Goal: Task Accomplishment & Management: Manage account settings

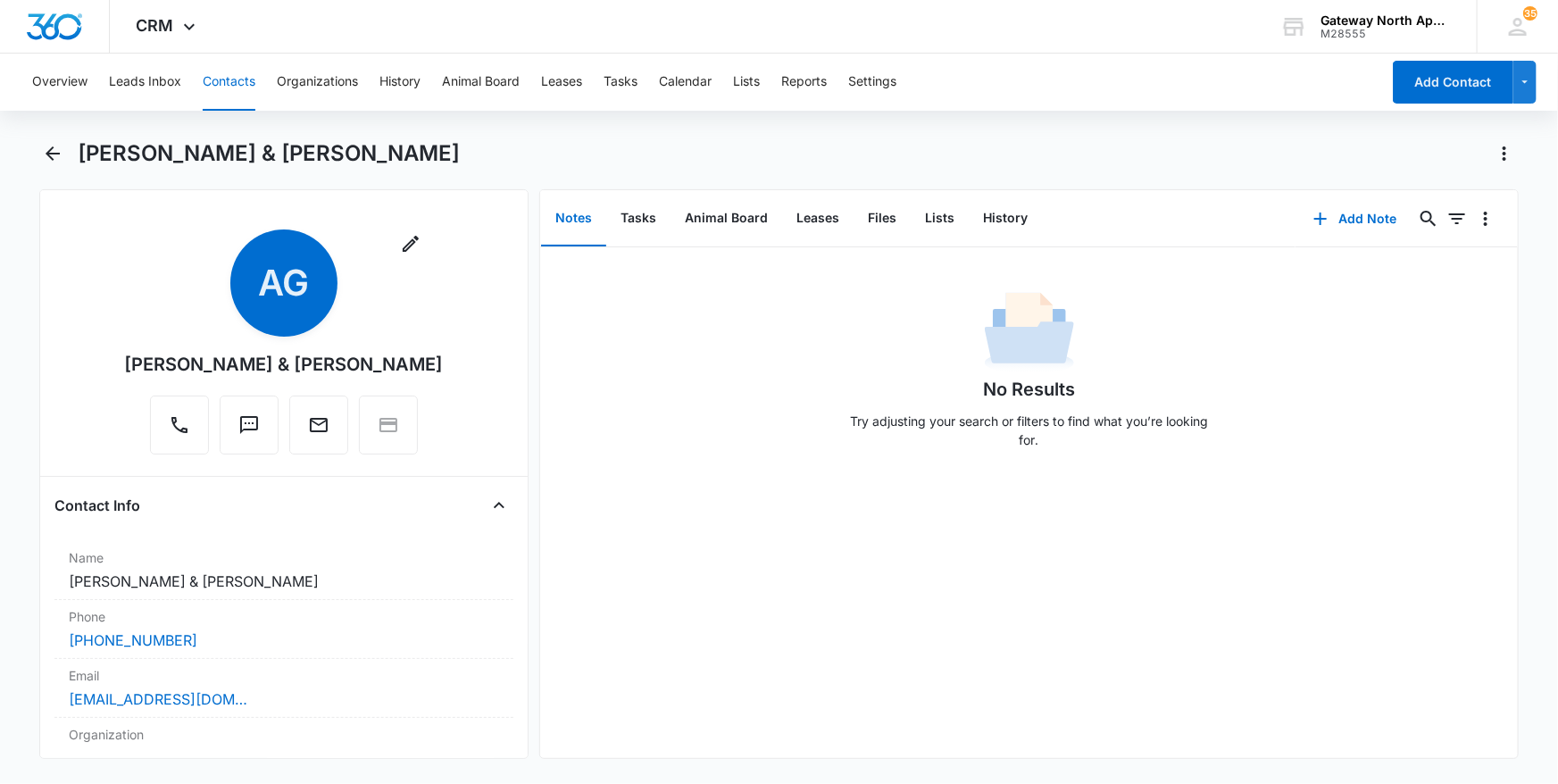
click at [232, 87] on button "Contacts" at bounding box center [229, 82] width 53 height 57
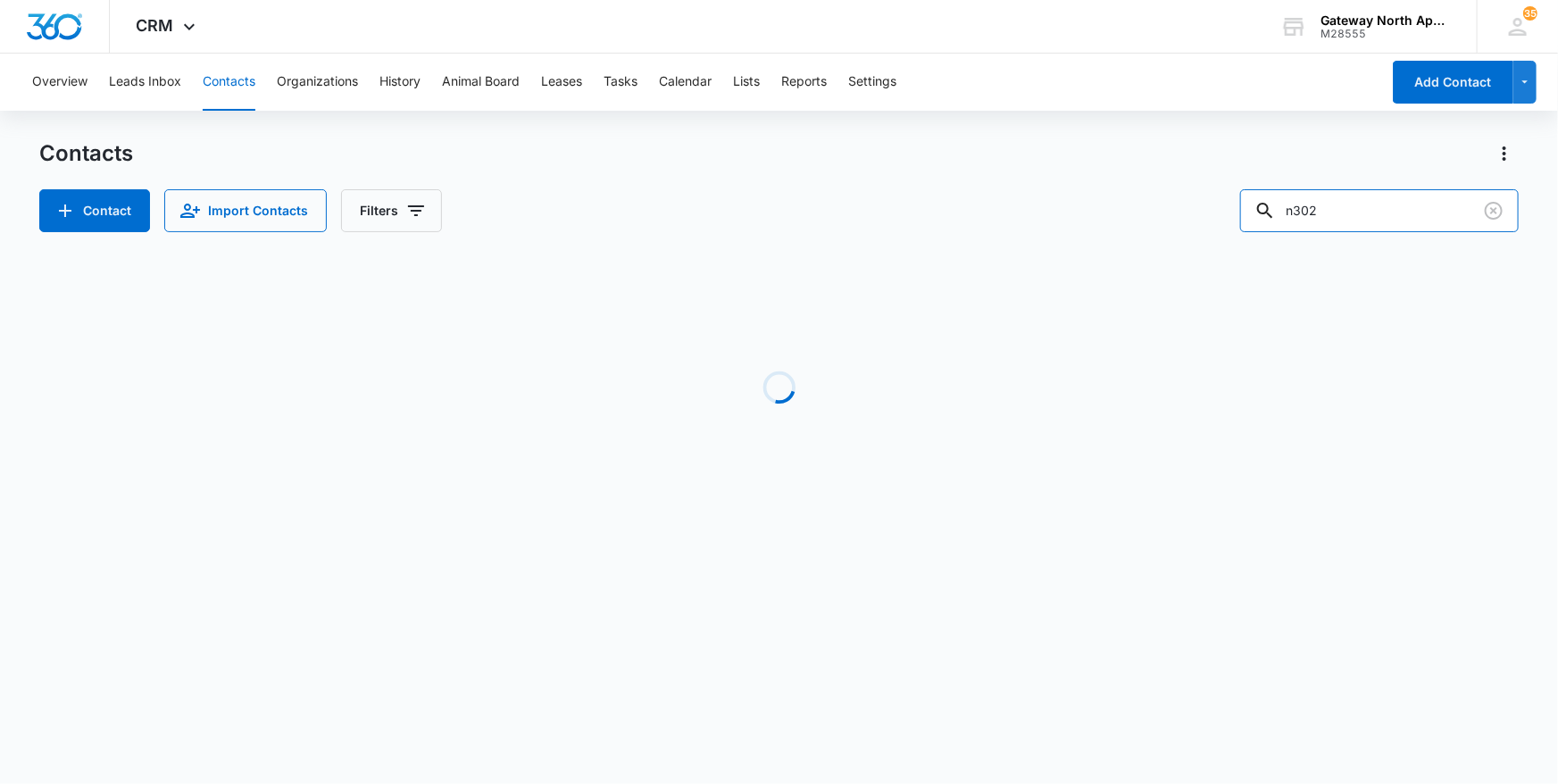
drag, startPoint x: 1375, startPoint y: 207, endPoint x: 1045, endPoint y: 198, distance: 330.1
click at [1045, 198] on div "Contact Import Contacts Filters n302" at bounding box center [779, 211] width 1481 height 43
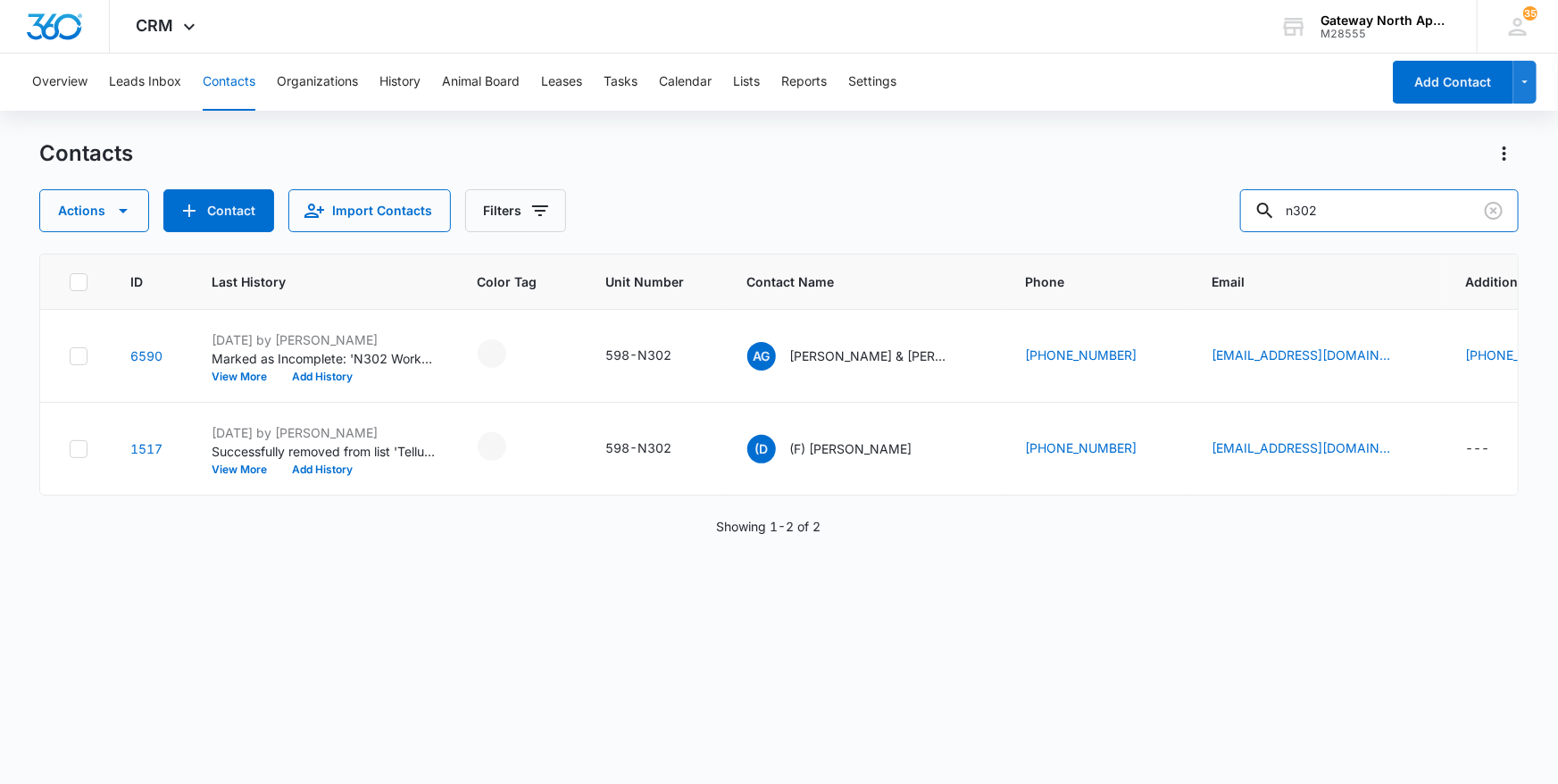
drag, startPoint x: 1373, startPoint y: 209, endPoint x: 942, endPoint y: 198, distance: 431.1
click at [946, 194] on div "Actions Contact Import Contacts Filters n302" at bounding box center [779, 211] width 1481 height 43
type input "h101"
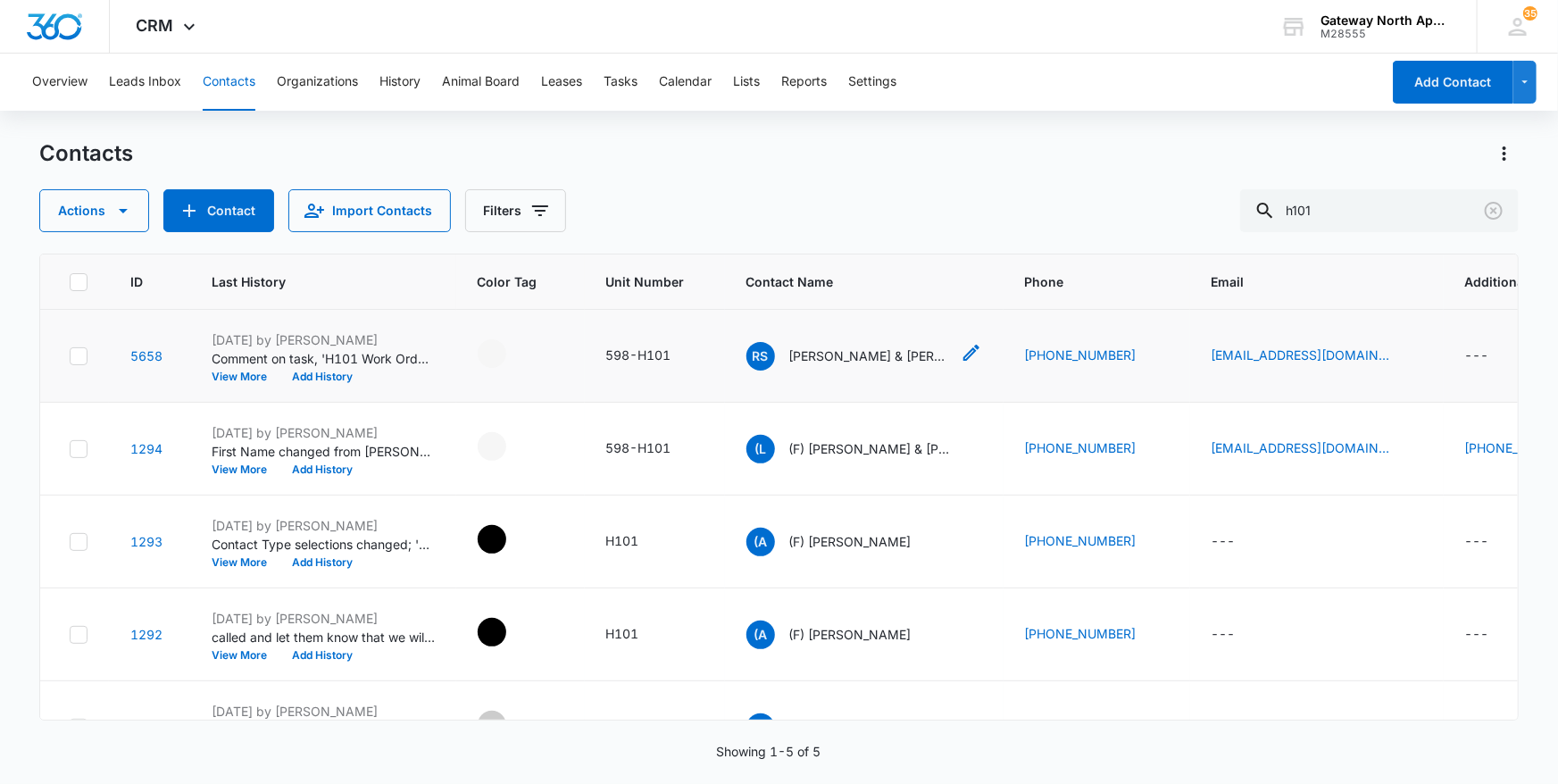
click at [876, 360] on p "[PERSON_NAME] & [PERSON_NAME]" at bounding box center [869, 355] width 160 height 19
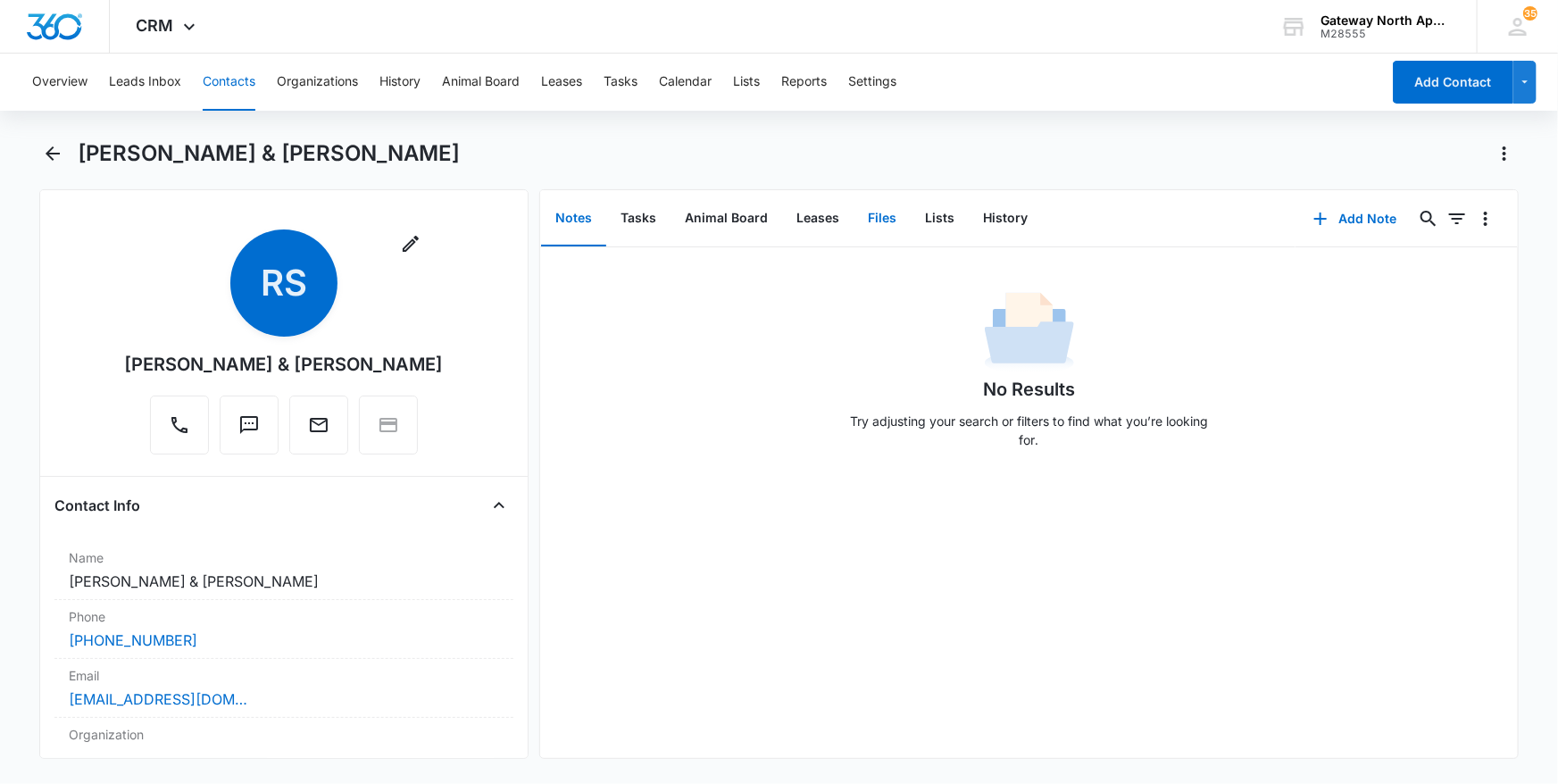
click at [885, 217] on button "Files" at bounding box center [882, 218] width 57 height 56
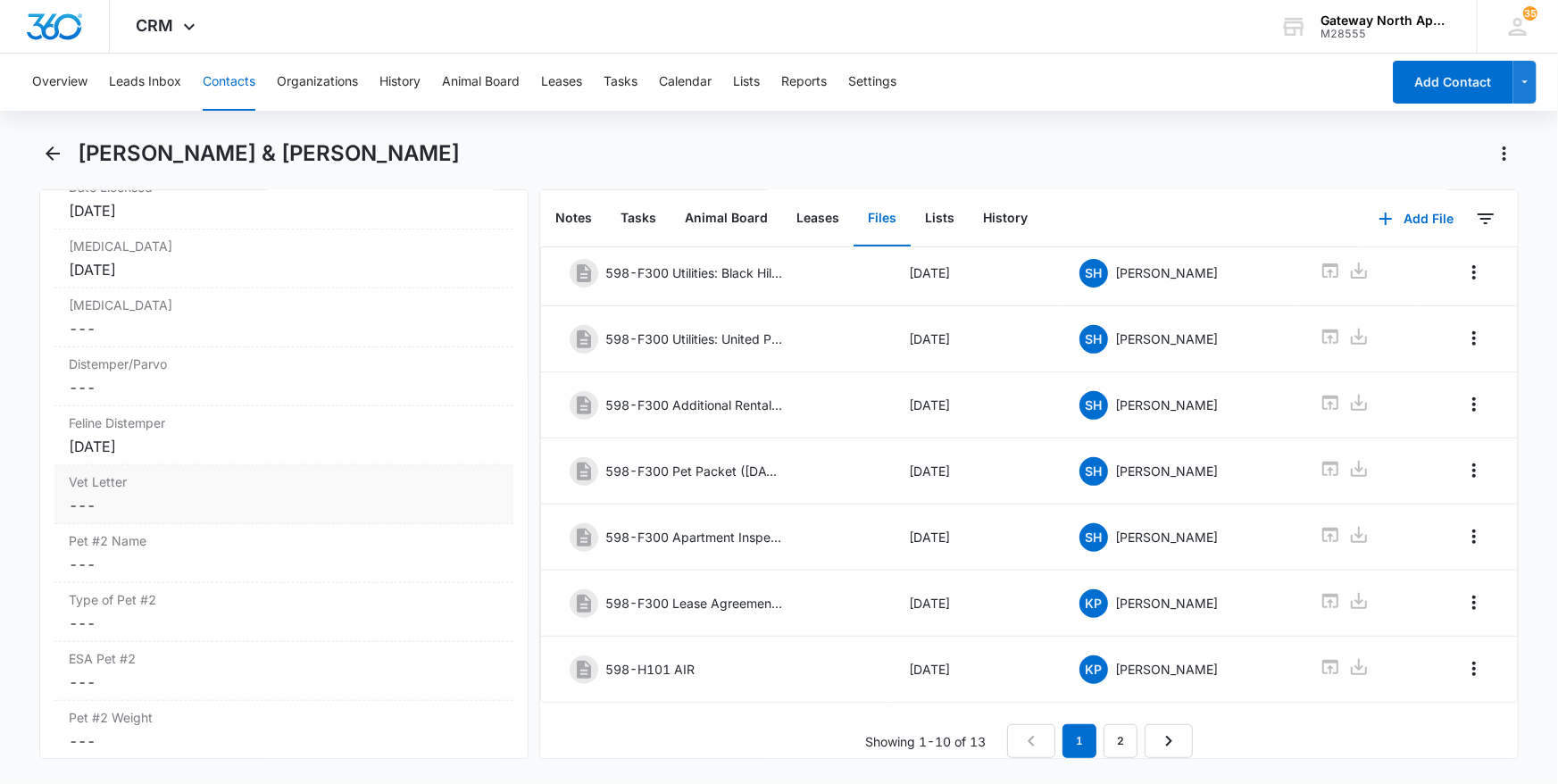
scroll to position [3976, 0]
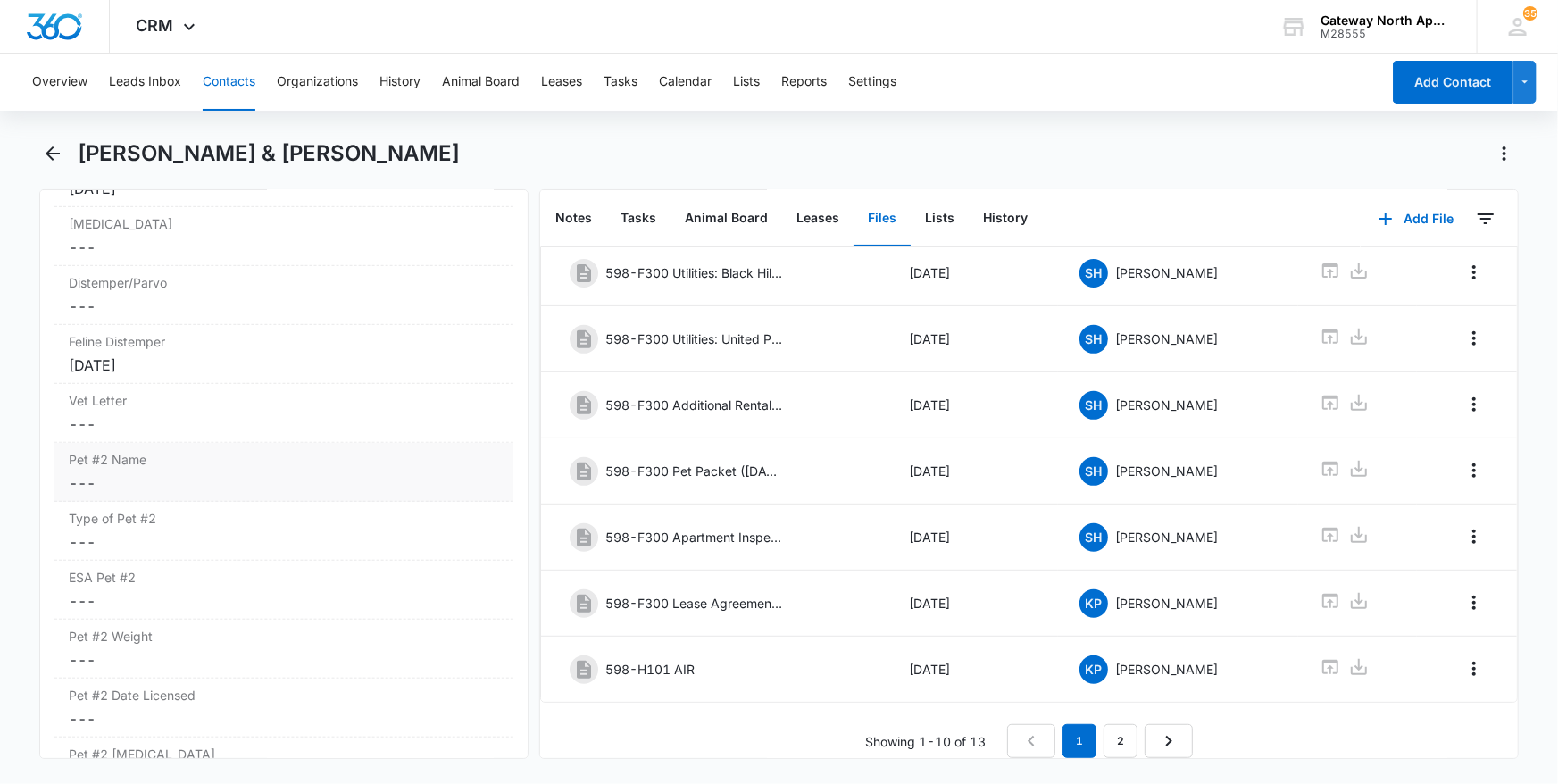
click at [264, 468] on label "Pet #2 Name" at bounding box center [284, 458] width 431 height 19
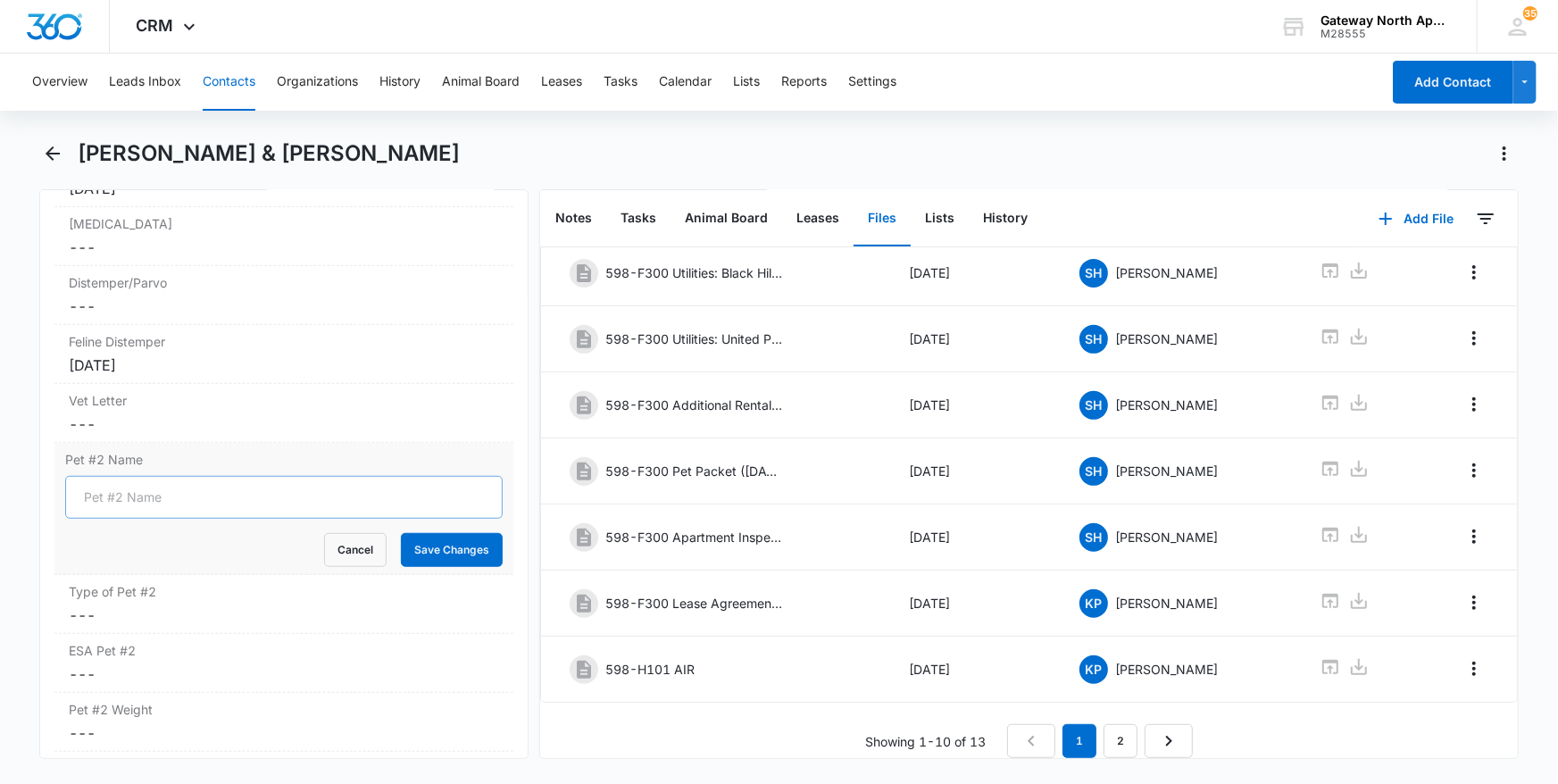
drag, startPoint x: 304, startPoint y: 544, endPoint x: 313, endPoint y: 524, distance: 21.9
click at [306, 541] on form "Cancel Save Changes" at bounding box center [285, 521] width 438 height 91
click at [313, 519] on input "Pet #2 Name" at bounding box center [285, 498] width 438 height 43
type input "Oreo"
click at [461, 565] on button "Save Changes" at bounding box center [452, 549] width 102 height 34
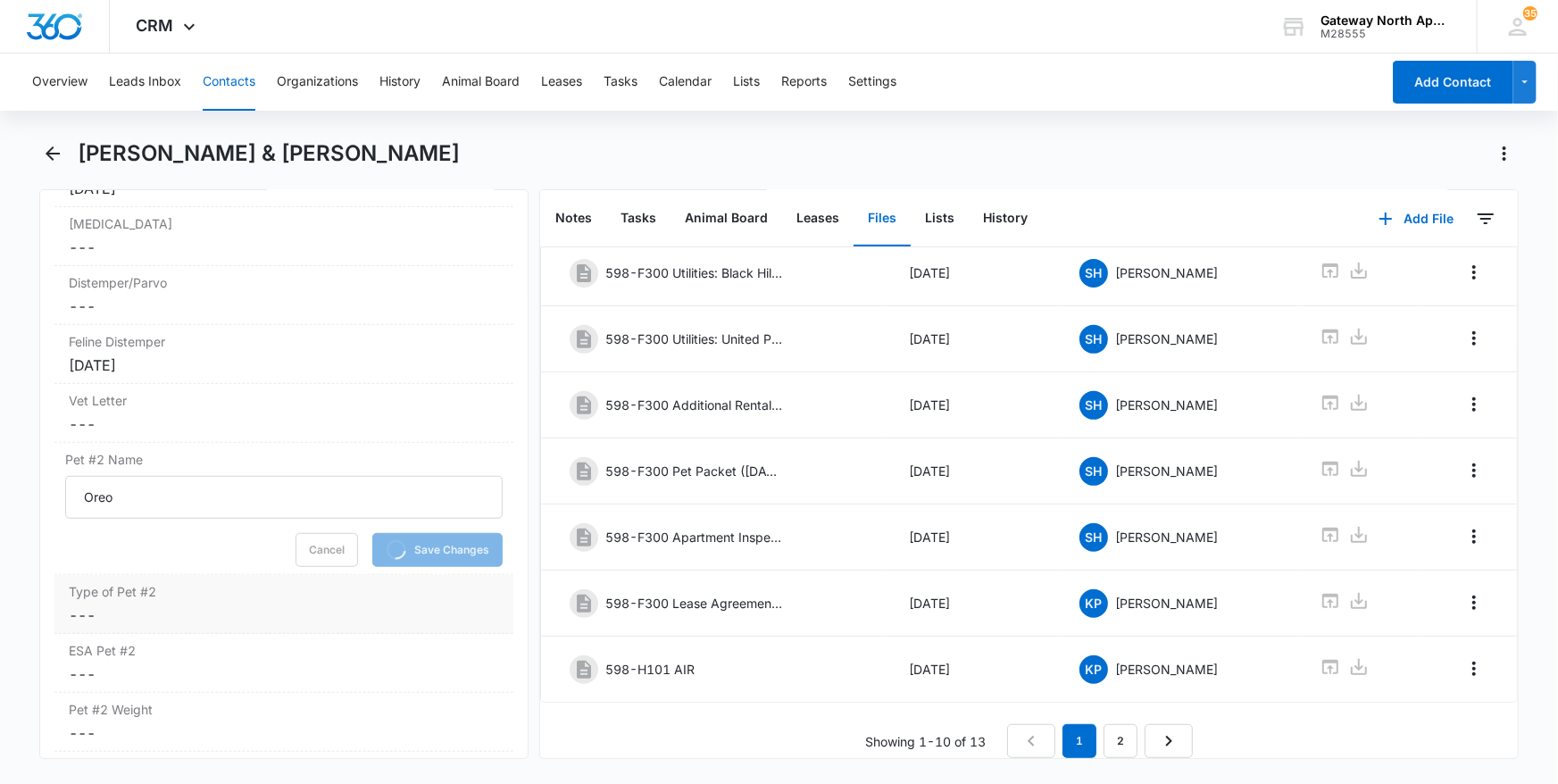
click at [339, 601] on label "Type of Pet #2" at bounding box center [284, 590] width 431 height 19
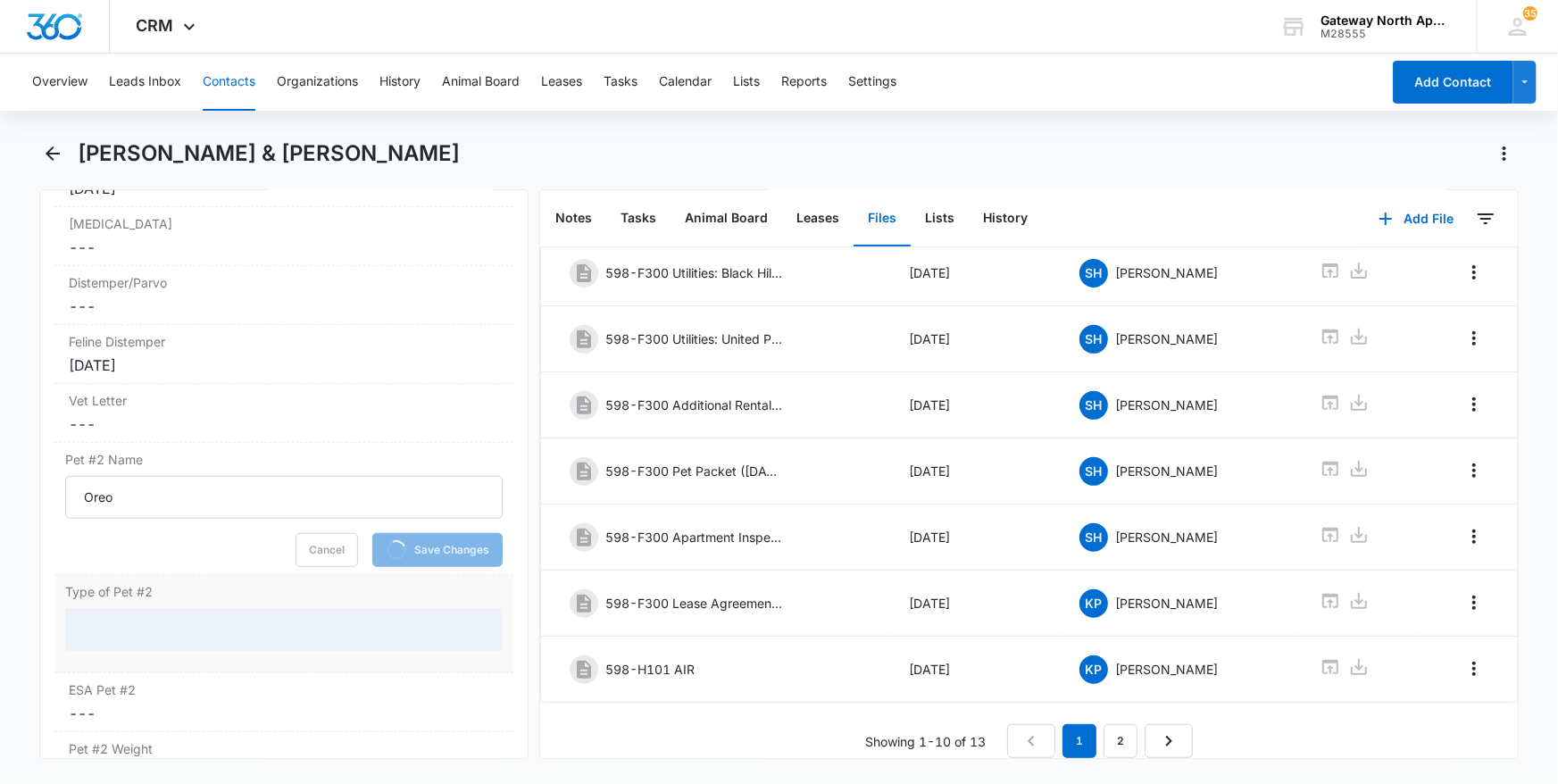
click at [319, 632] on div at bounding box center [285, 630] width 438 height 43
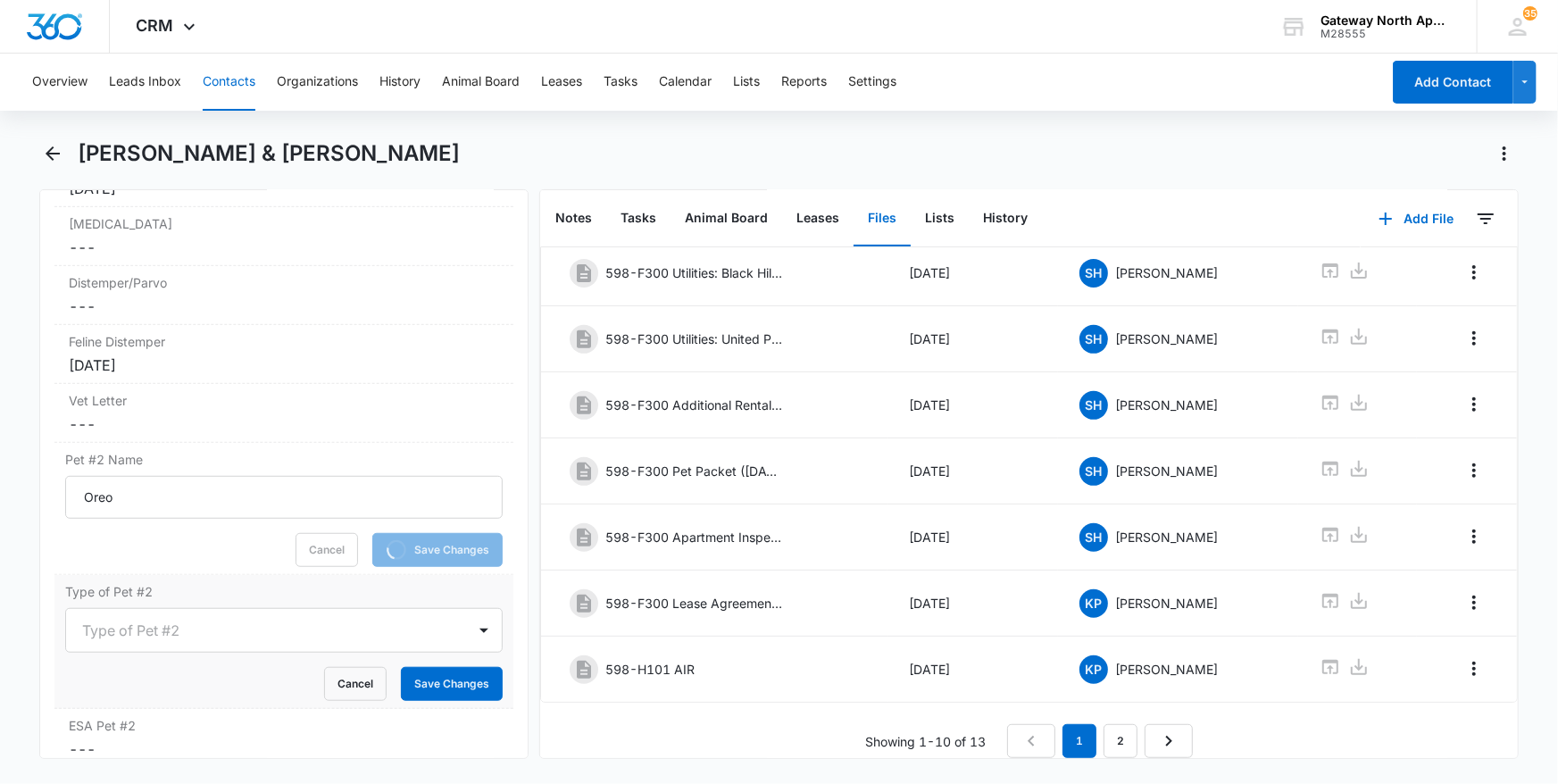
click at [314, 642] on div at bounding box center [263, 631] width 362 height 25
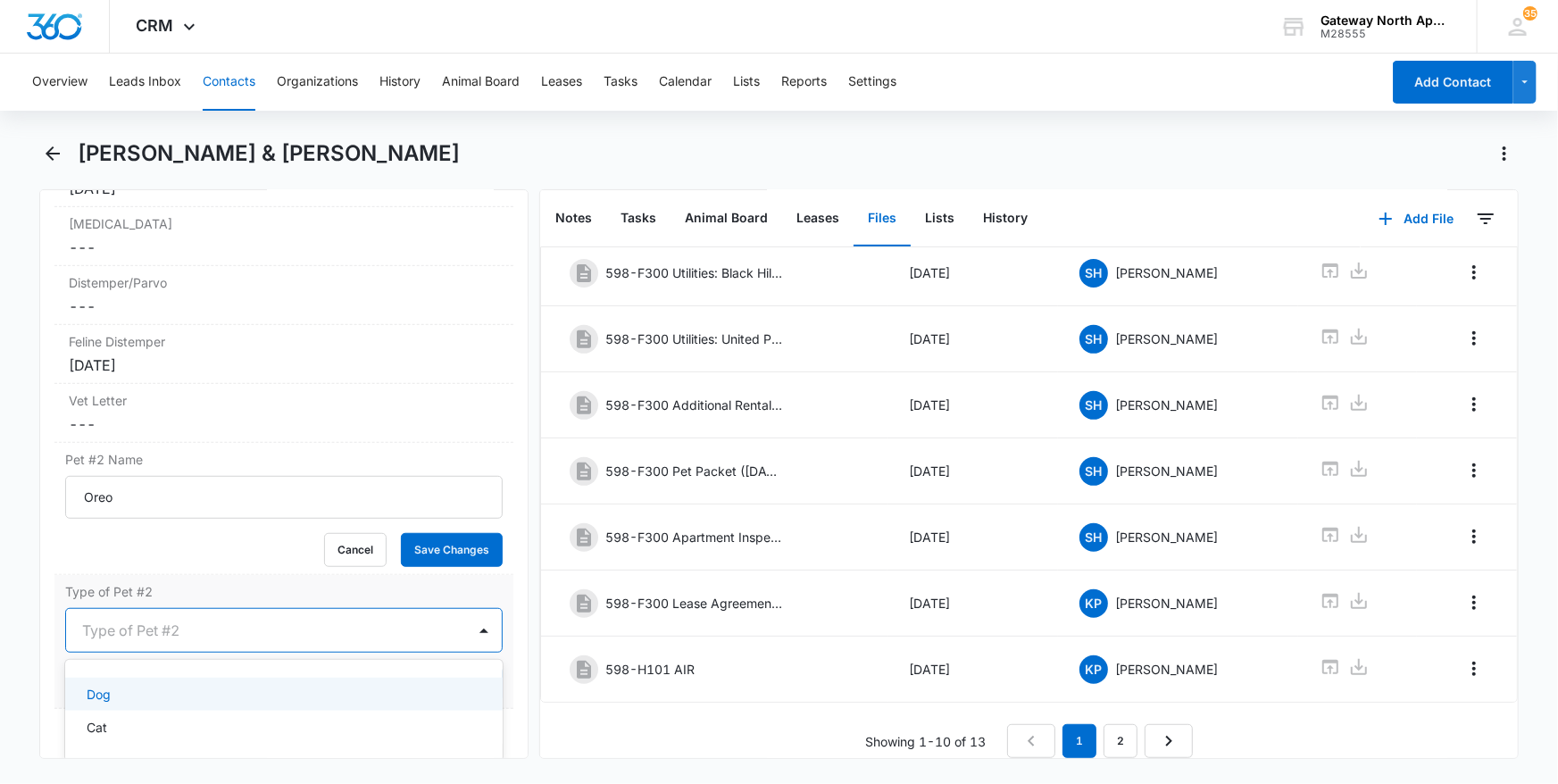
click at [245, 707] on div "Dog Cat" at bounding box center [285, 710] width 438 height 73
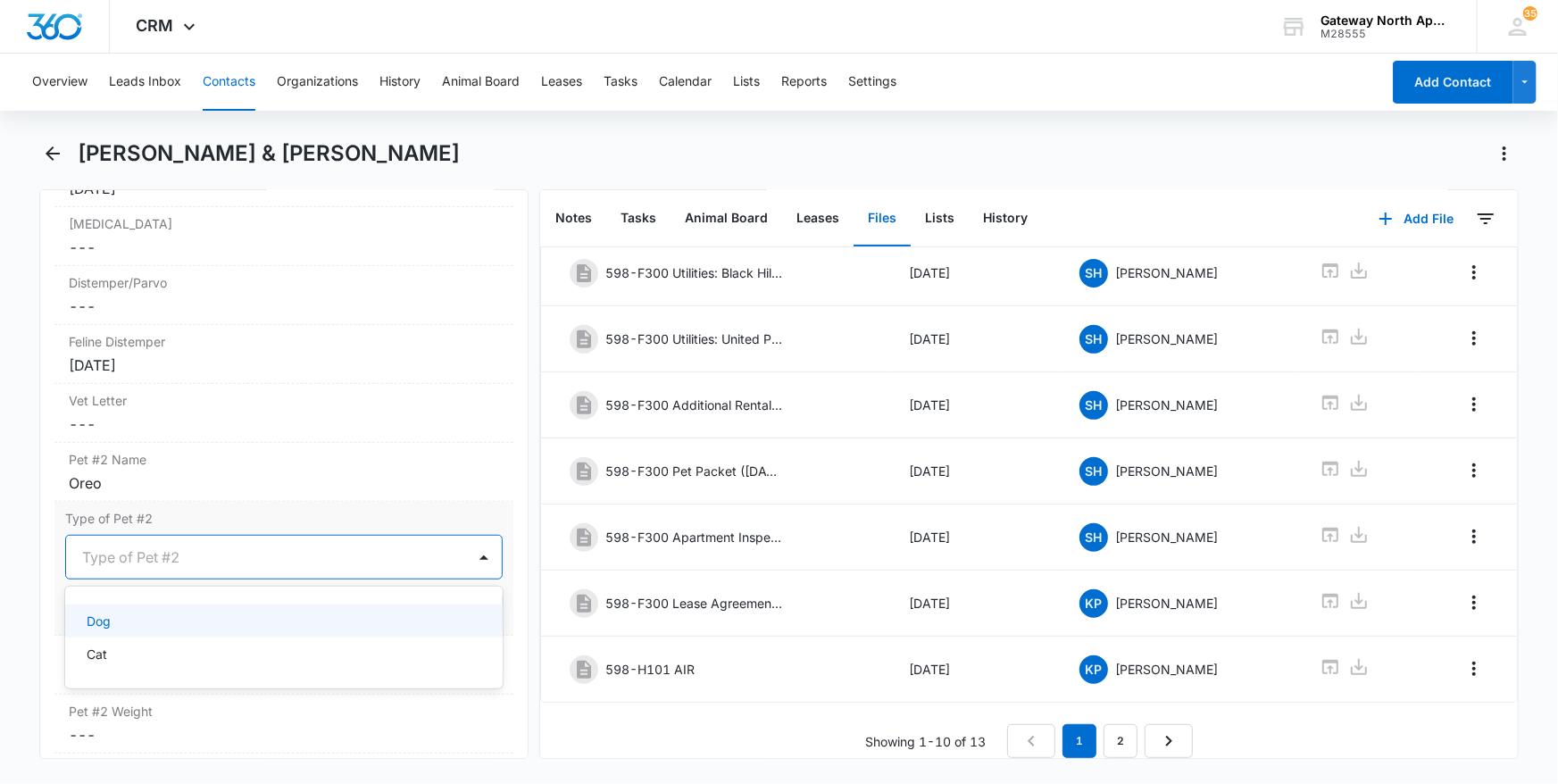
click at [446, 631] on div "Dog" at bounding box center [283, 620] width 392 height 19
click at [472, 628] on button "Save Changes" at bounding box center [452, 610] width 102 height 34
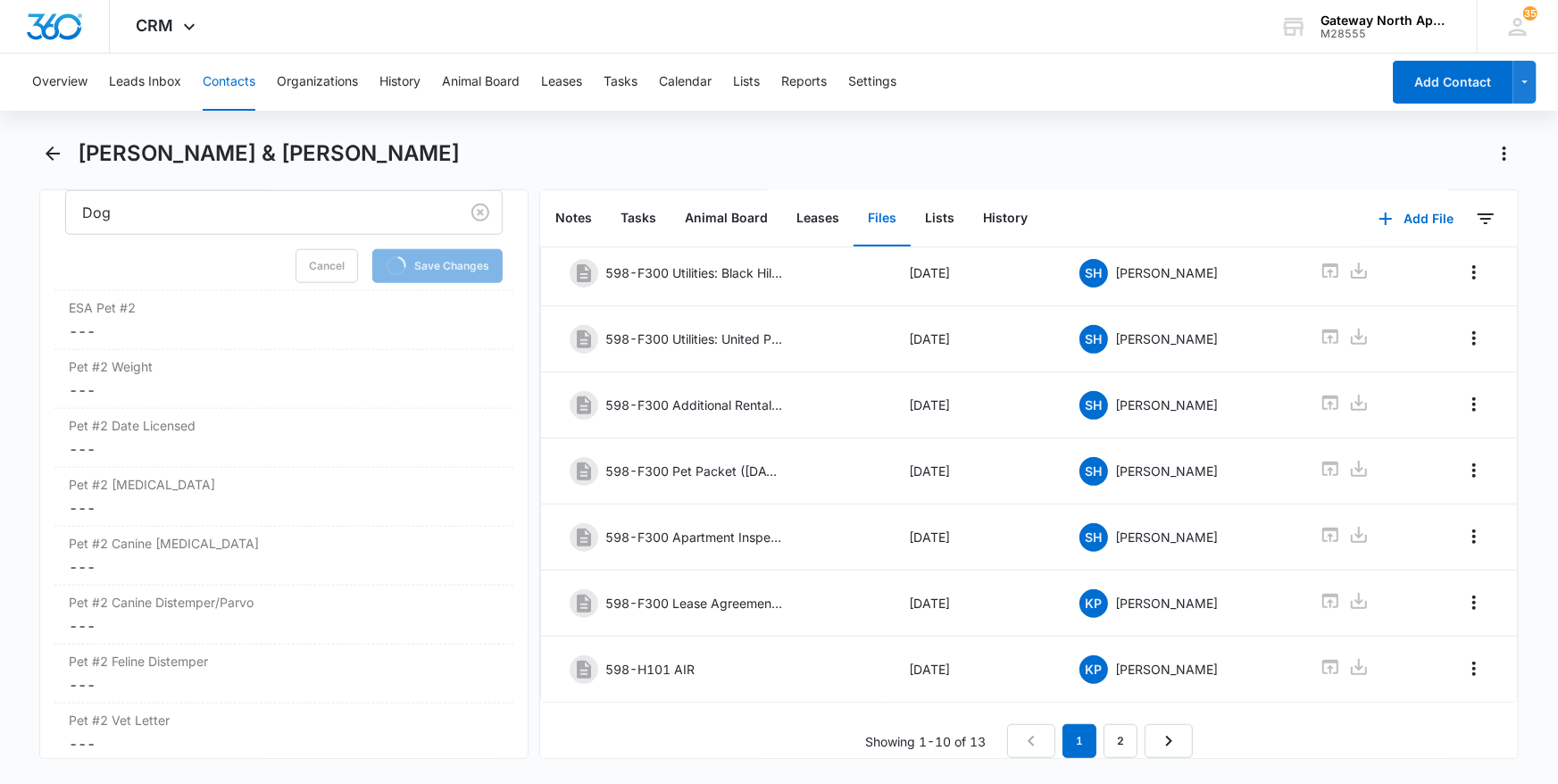
scroll to position [4337, 0]
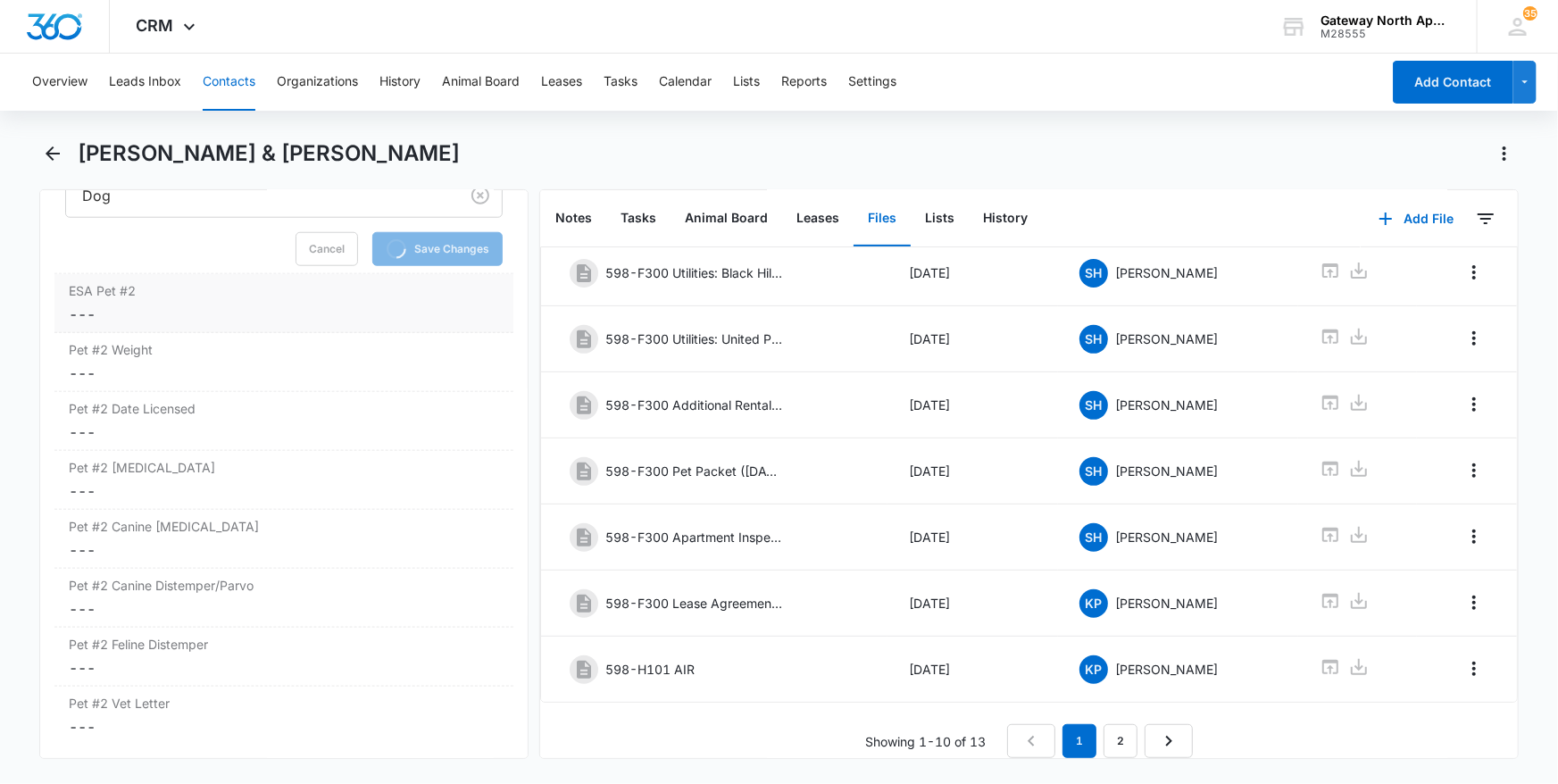
click at [359, 325] on dd "Cancel Save Changes ---" at bounding box center [284, 314] width 431 height 22
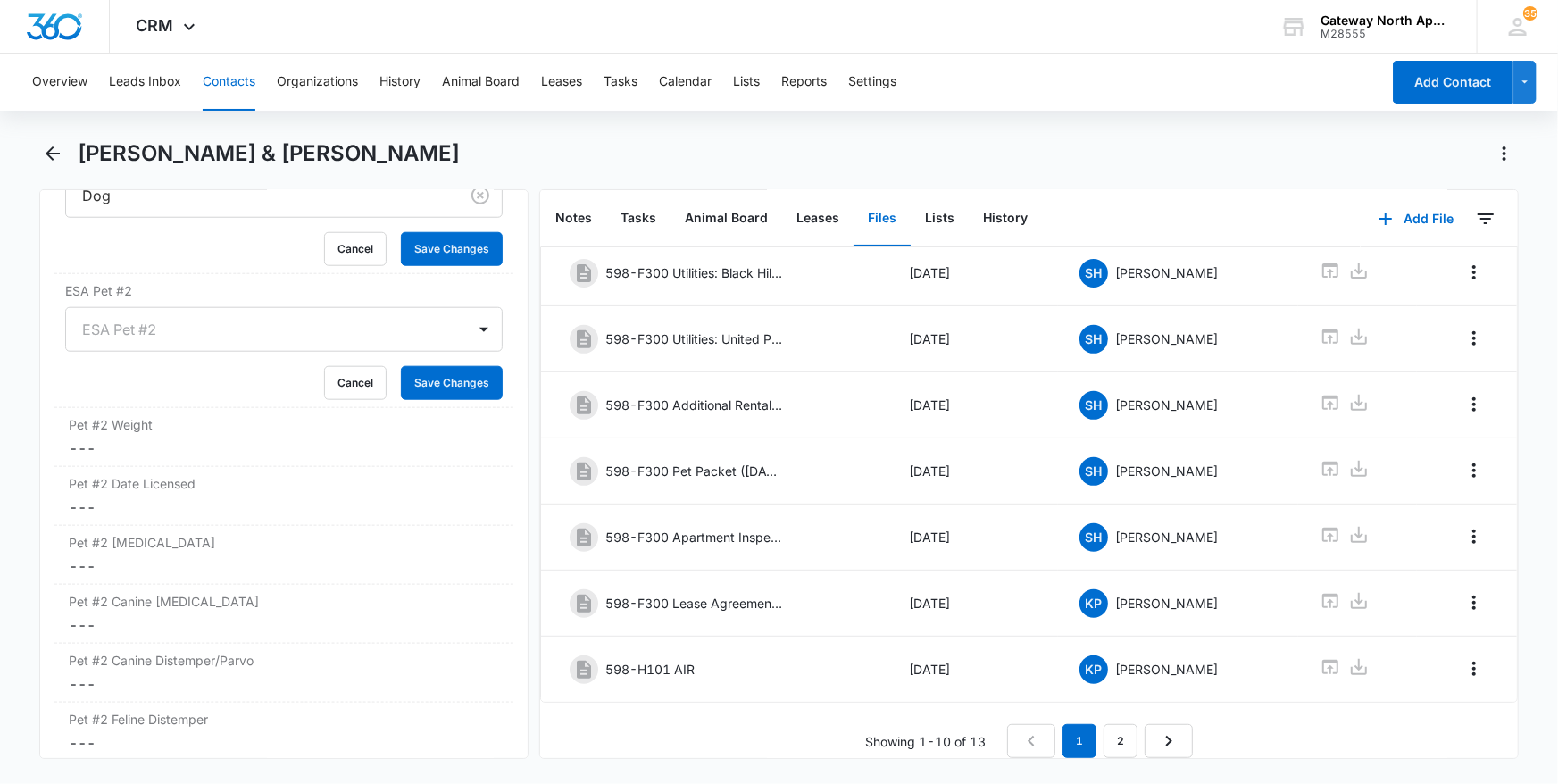
click at [229, 349] on div "ESA Pet #2" at bounding box center [285, 329] width 438 height 45
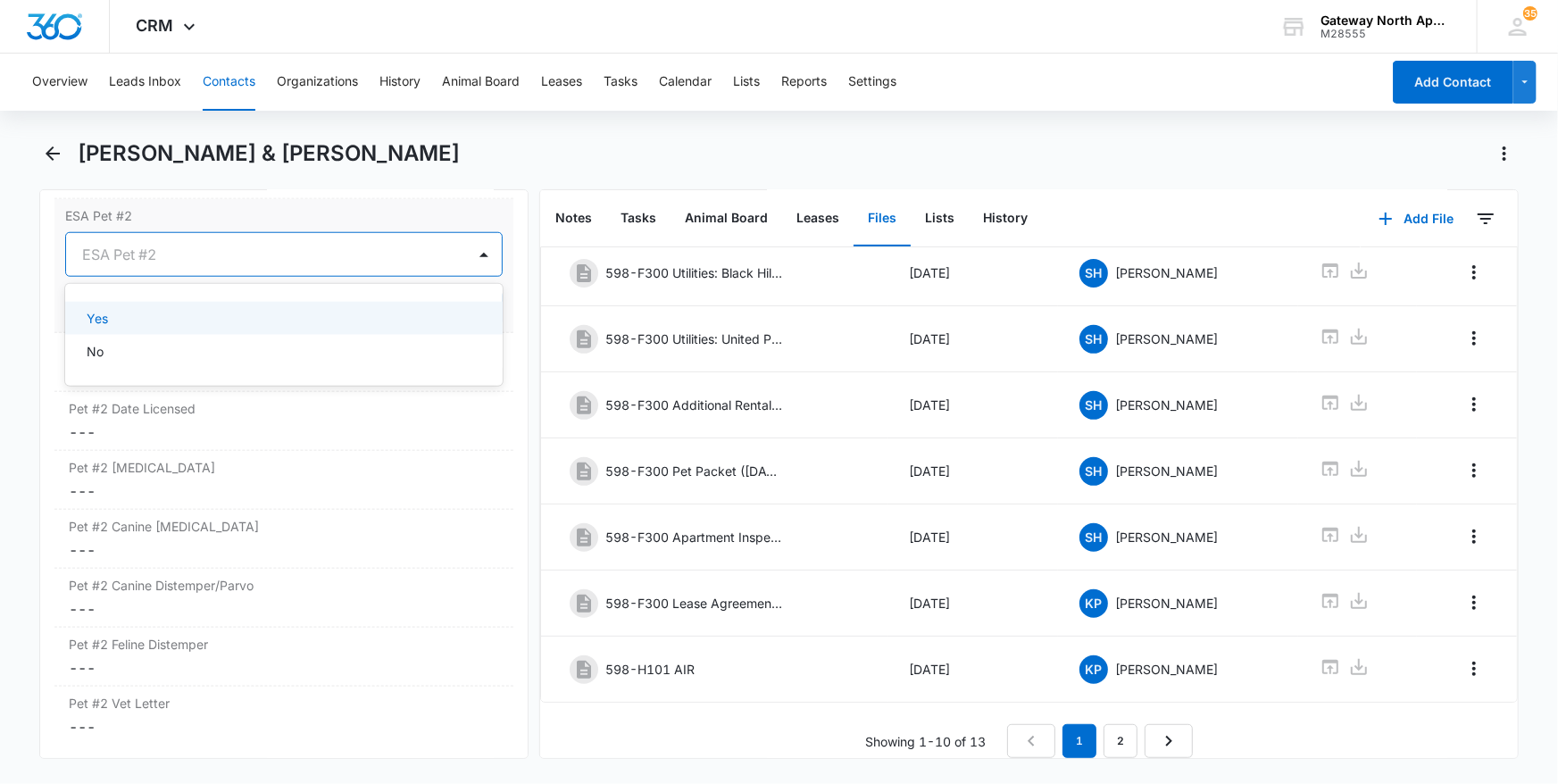
click at [230, 327] on div "Yes" at bounding box center [283, 318] width 392 height 19
click at [449, 325] on button "Save Changes" at bounding box center [452, 308] width 102 height 34
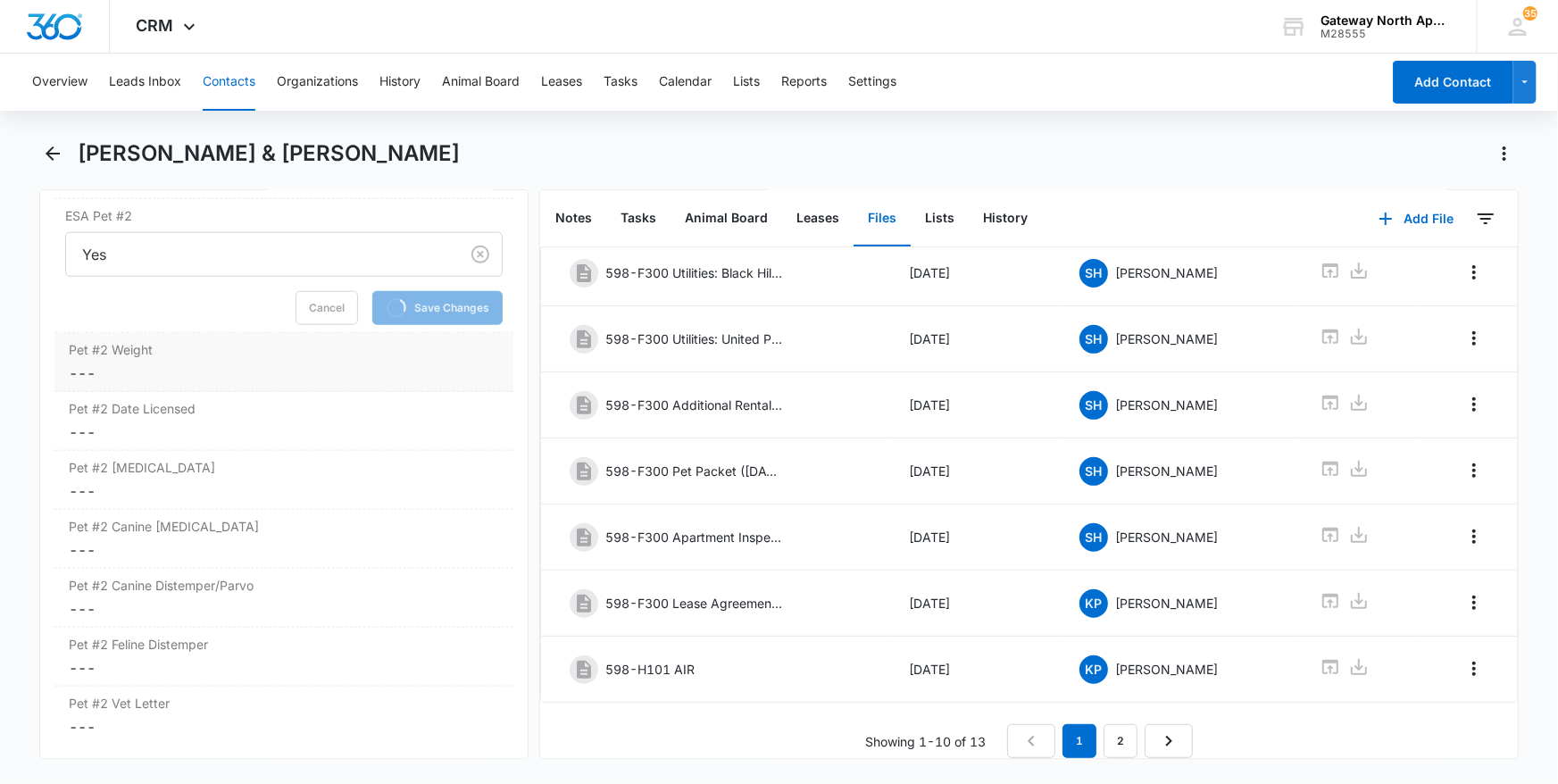
click at [369, 378] on div "Pet #2 Weight Cancel Save Changes ---" at bounding box center [285, 363] width 460 height 59
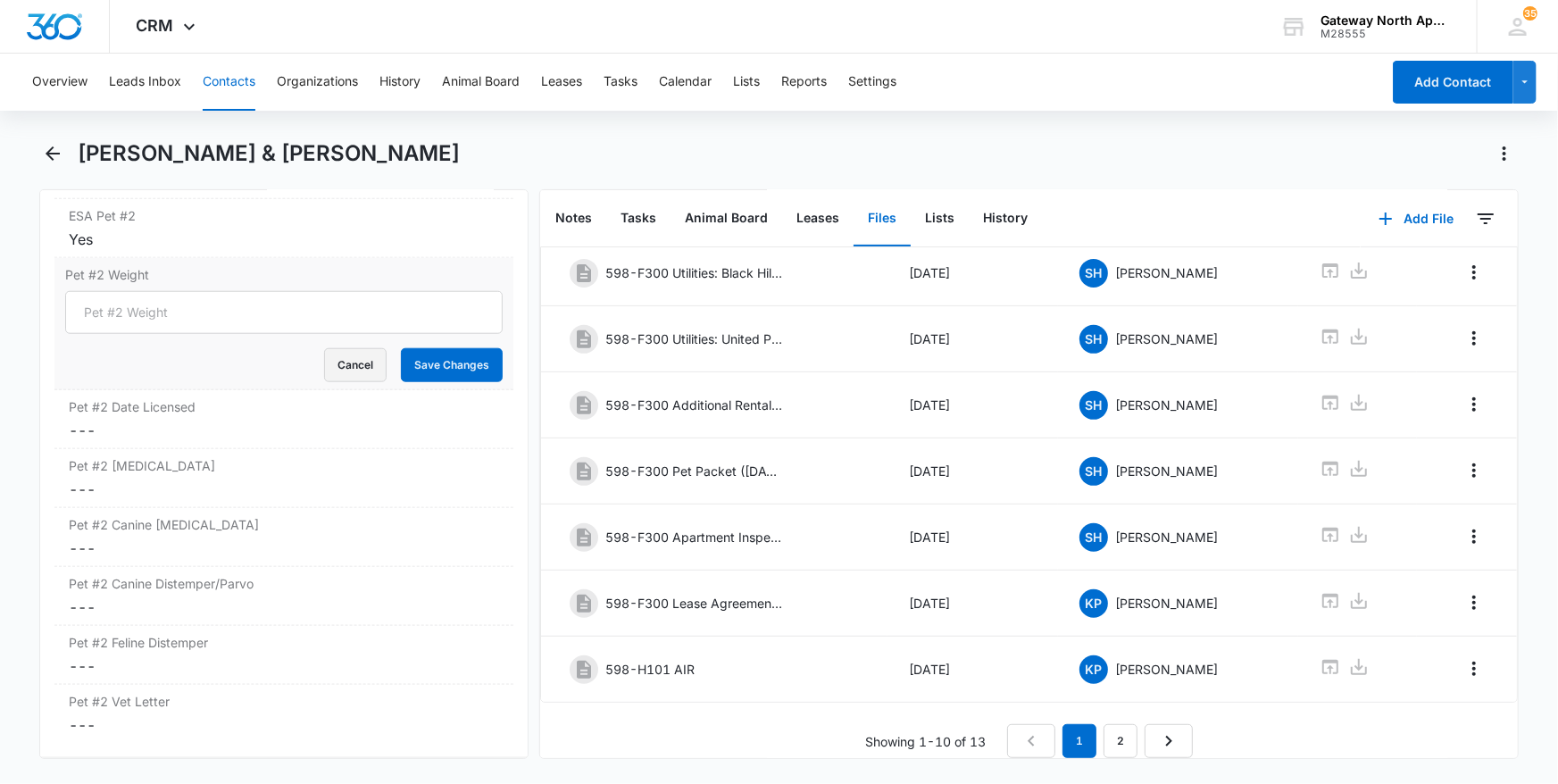
click at [365, 382] on button "Cancel" at bounding box center [355, 365] width 63 height 34
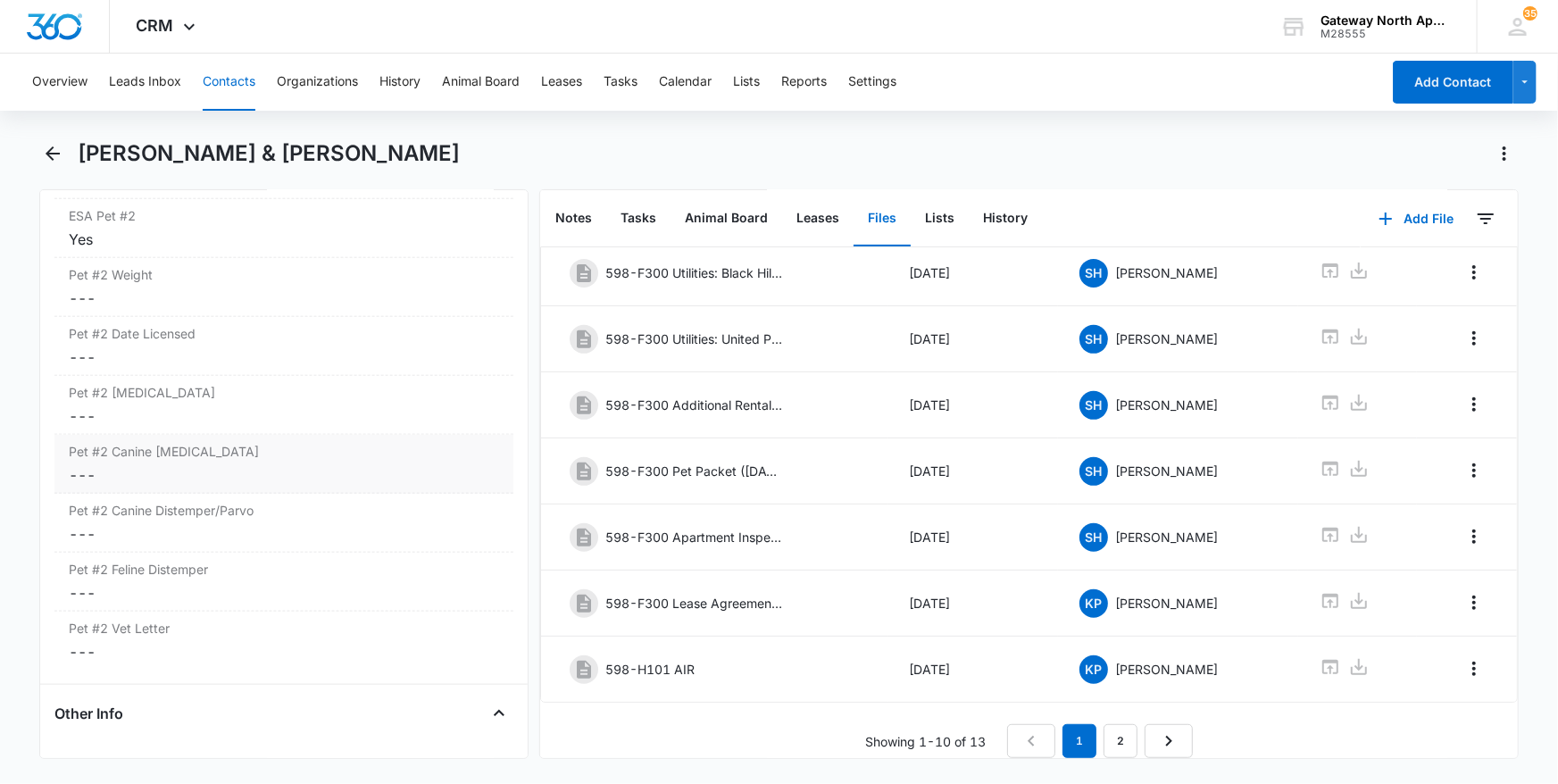
click at [230, 460] on label "Pet #2 Canine [MEDICAL_DATA]" at bounding box center [284, 451] width 431 height 19
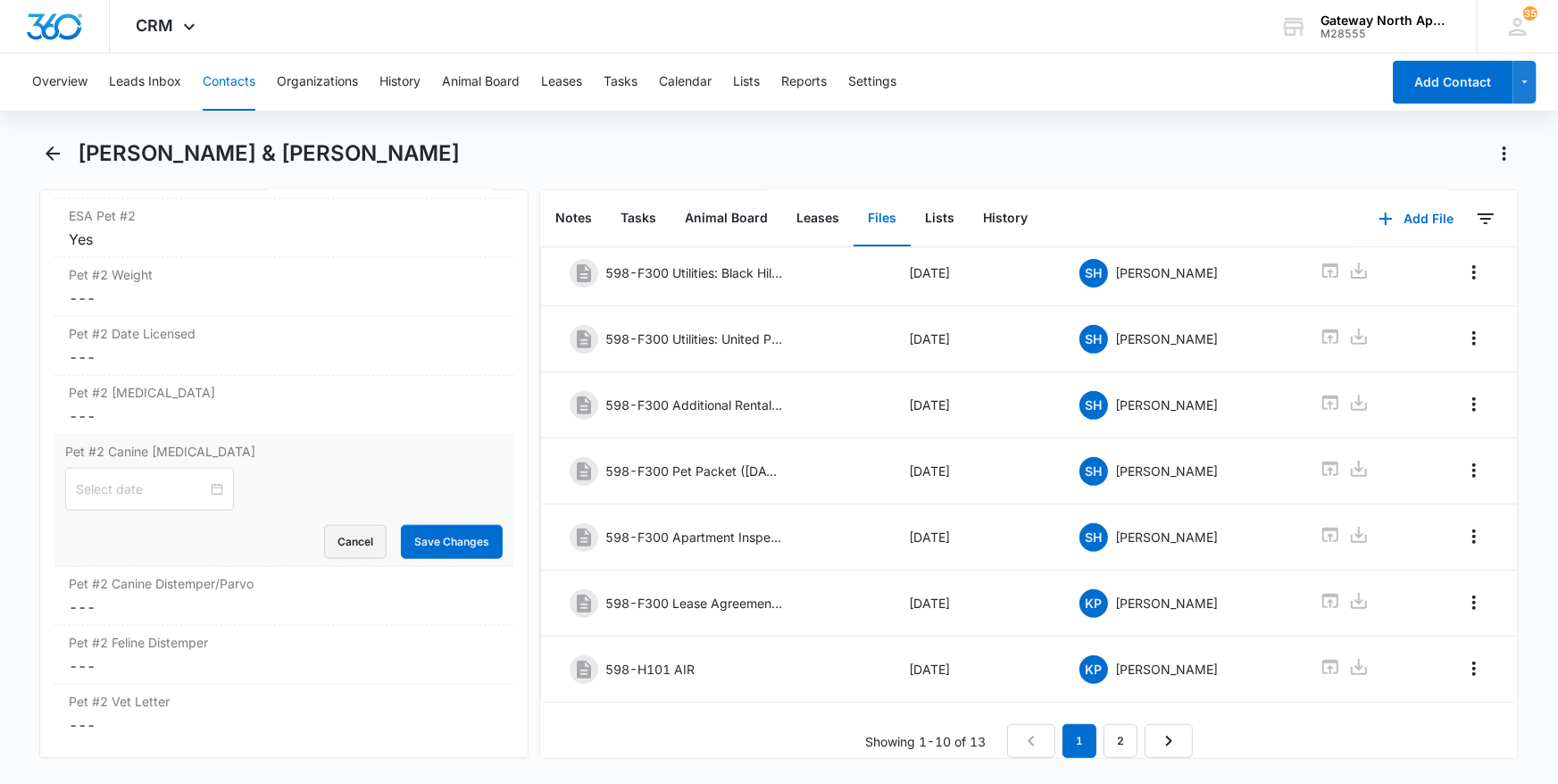
click at [340, 557] on button "Cancel" at bounding box center [355, 542] width 63 height 34
